Goal: Find specific page/section: Find specific page/section

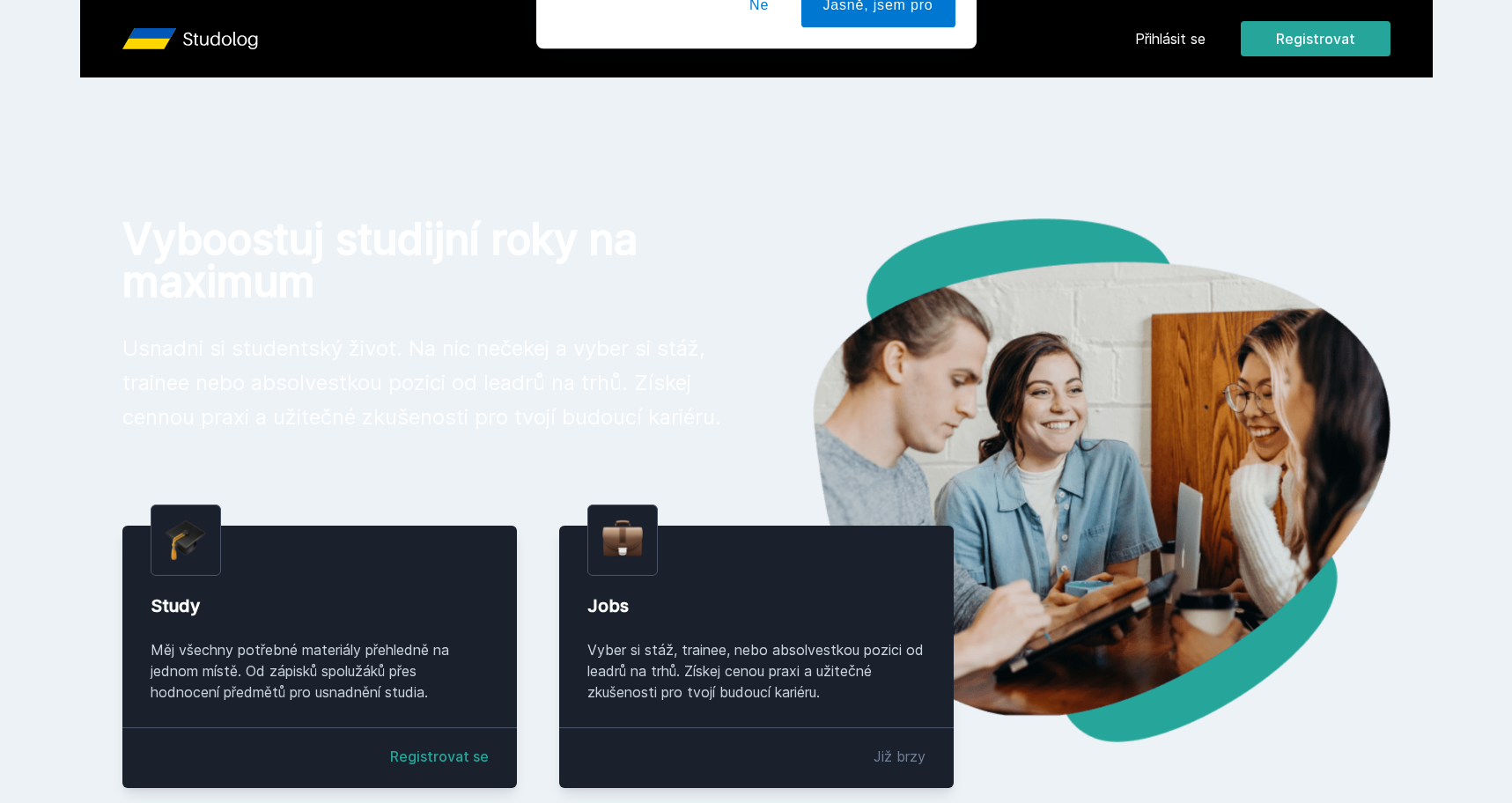
click at [1170, 40] on div "[PERSON_NAME] dostávat tipy ohledně studia, nových testů, hodnocení učitelů a p…" at bounding box center [756, 78] width 1512 height 157
click at [760, 111] on button "Ne" at bounding box center [759, 113] width 64 height 44
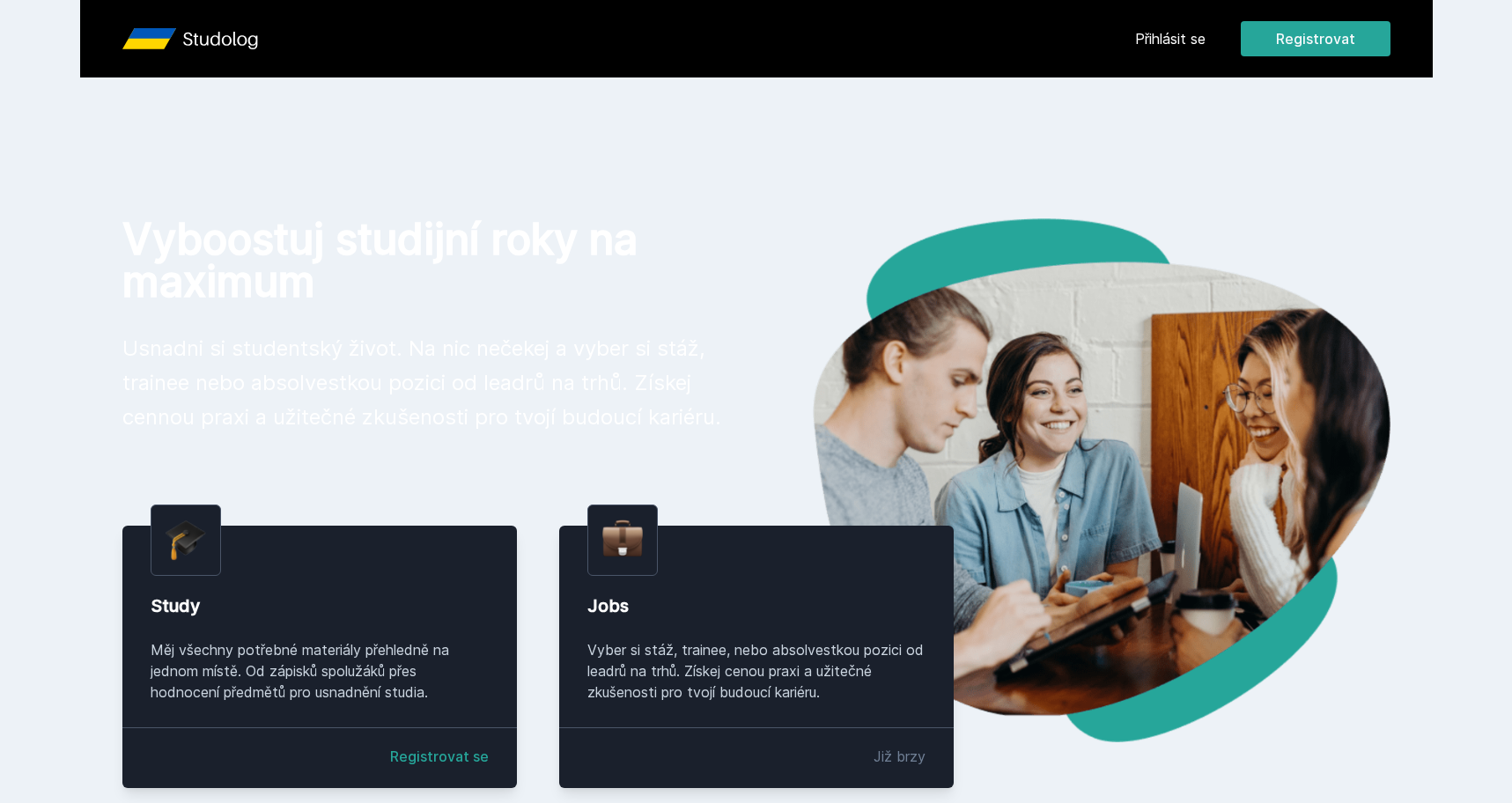
click at [1152, 40] on link "Přihlásit se" at bounding box center [1169, 38] width 70 height 21
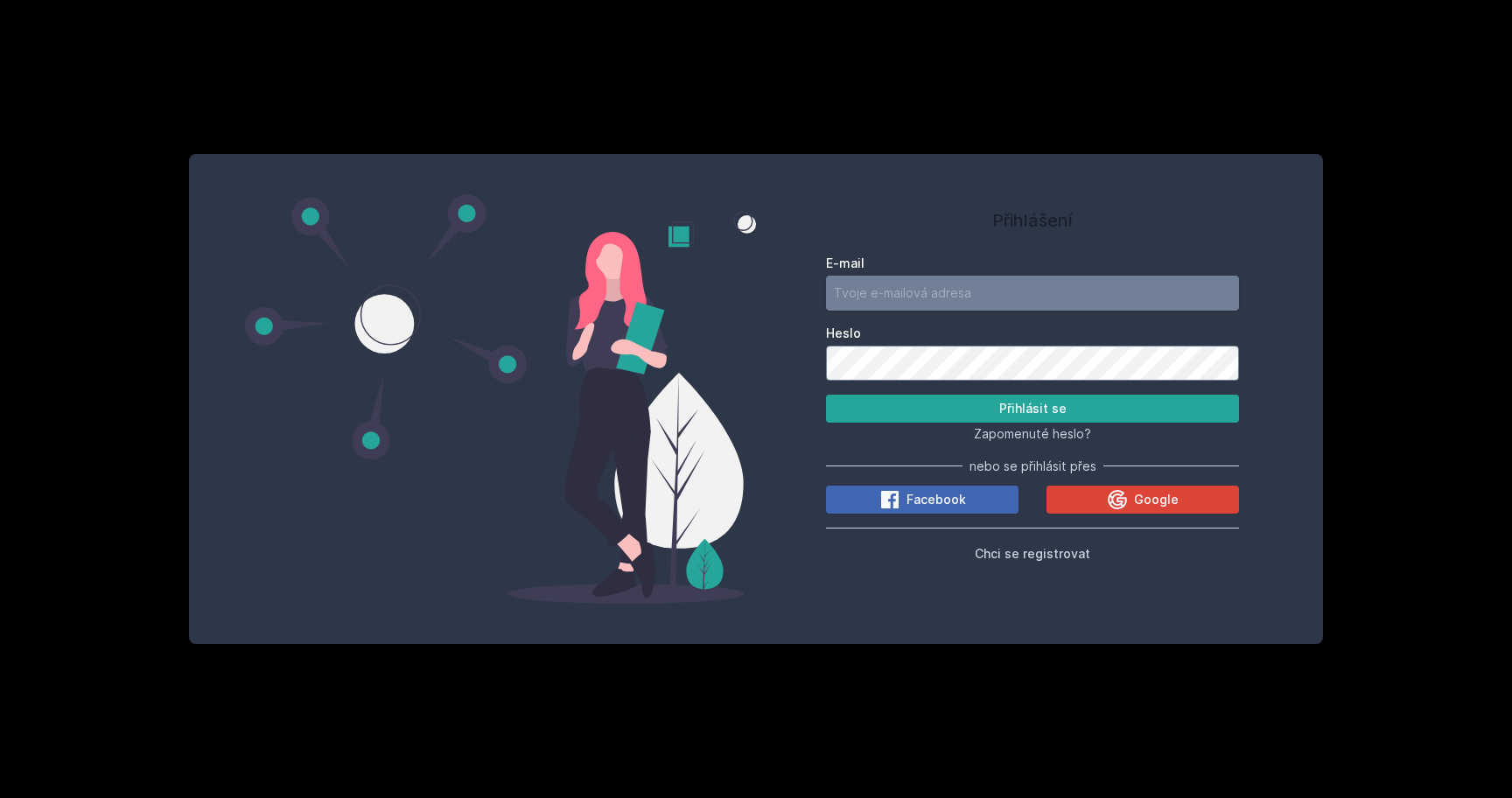
click at [1003, 277] on input "E-mail" at bounding box center [1032, 292] width 414 height 35
type input "[EMAIL_ADDRESS][DOMAIN_NAME]"
click at [978, 406] on button "Přihlásit se" at bounding box center [1032, 408] width 414 height 28
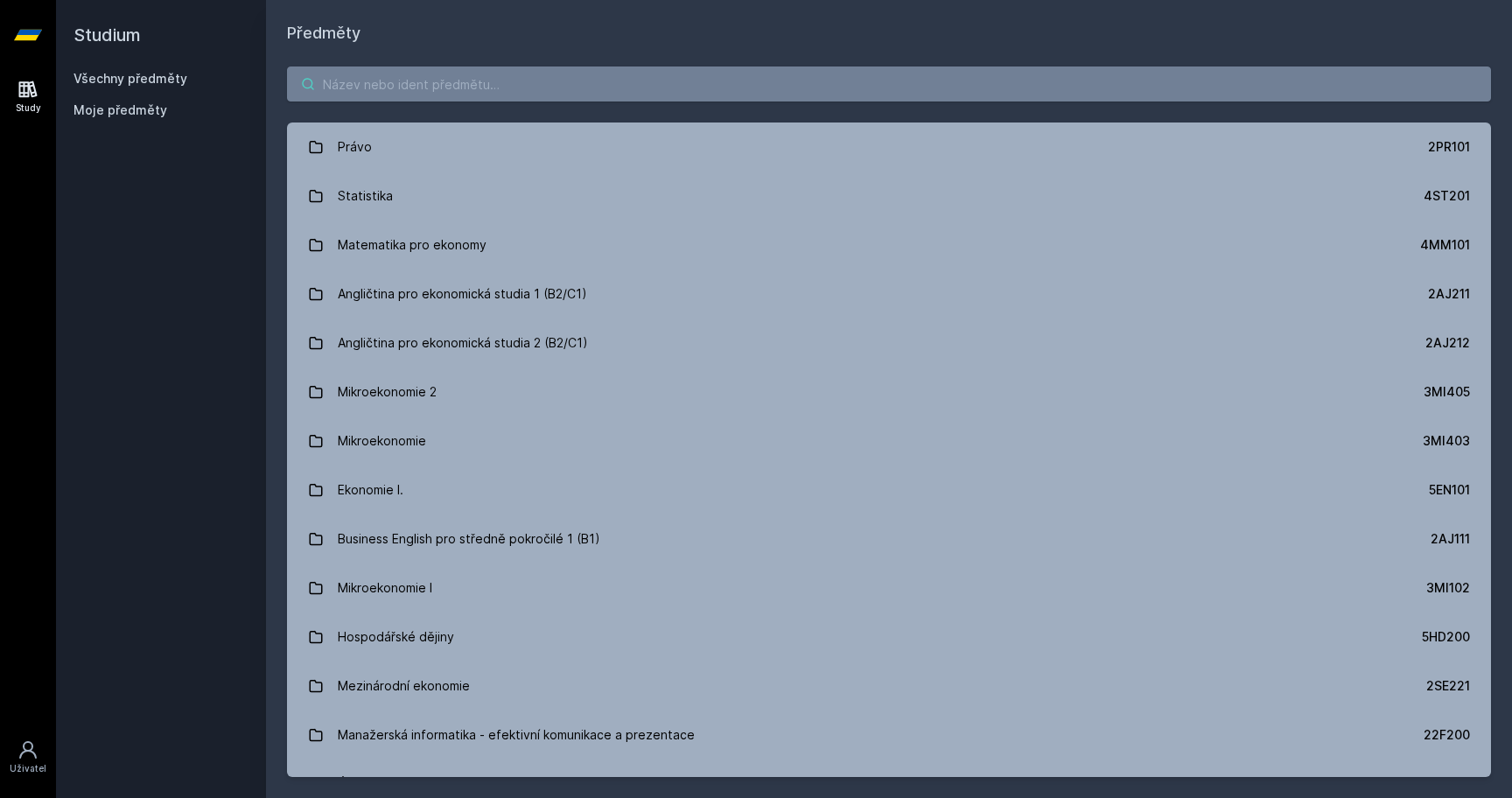
click at [917, 77] on input "search" at bounding box center [889, 83] width 1204 height 35
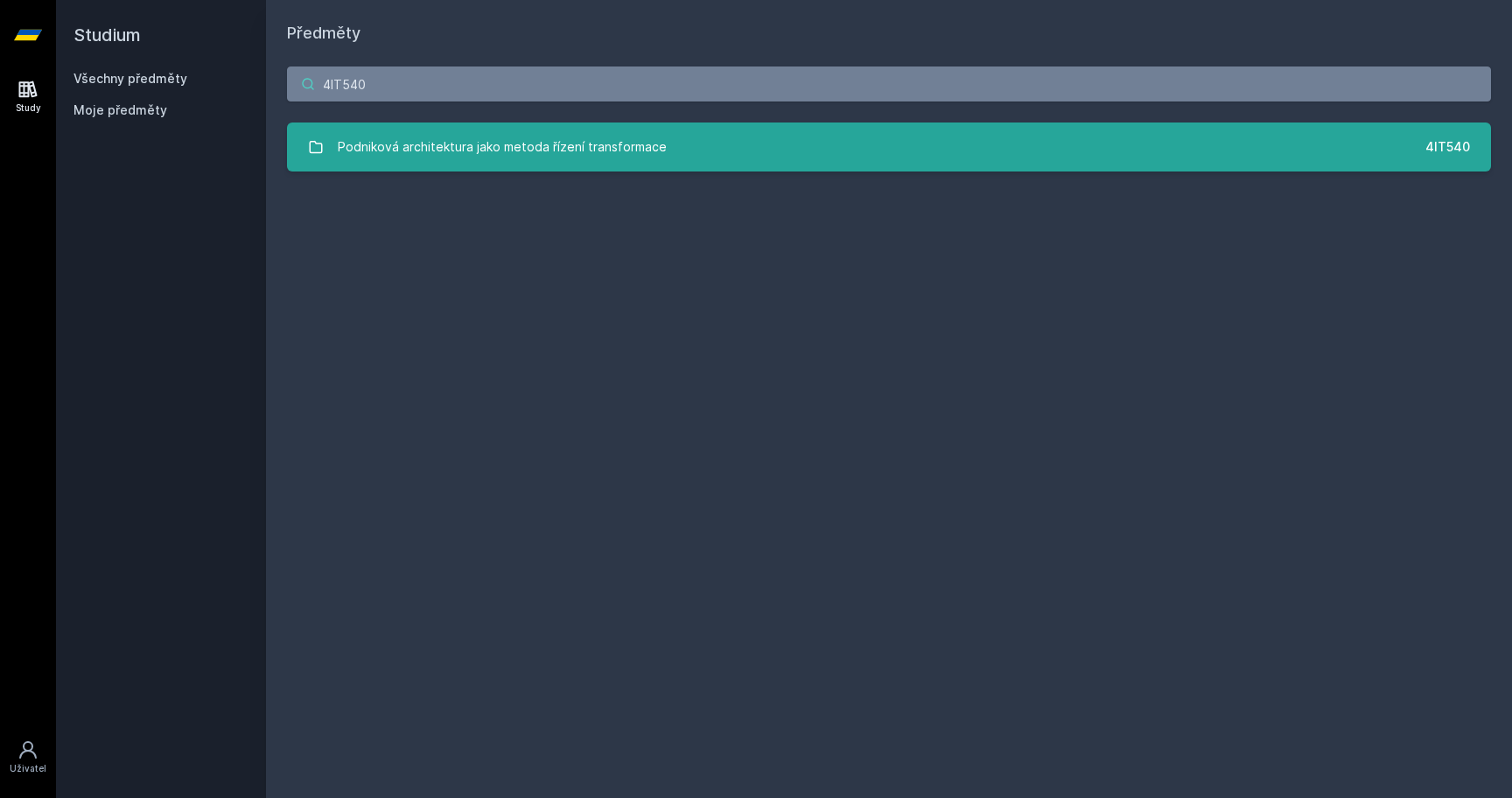
type input "4IT540"
click at [888, 127] on link "Podniková architektura jako metoda řízení transformace 4IT540" at bounding box center [889, 147] width 1204 height 49
